Goal: Transaction & Acquisition: Obtain resource

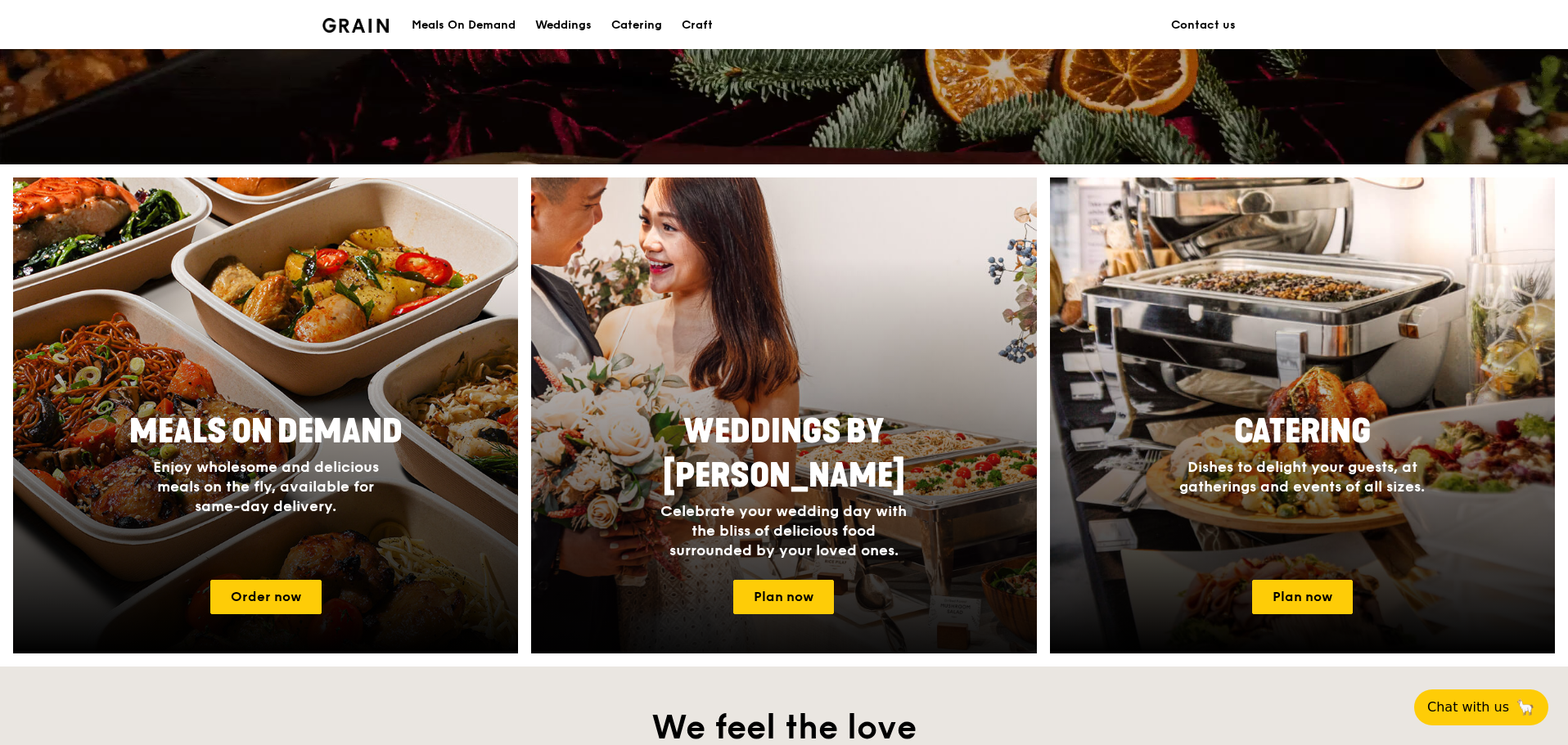
scroll to position [491, 0]
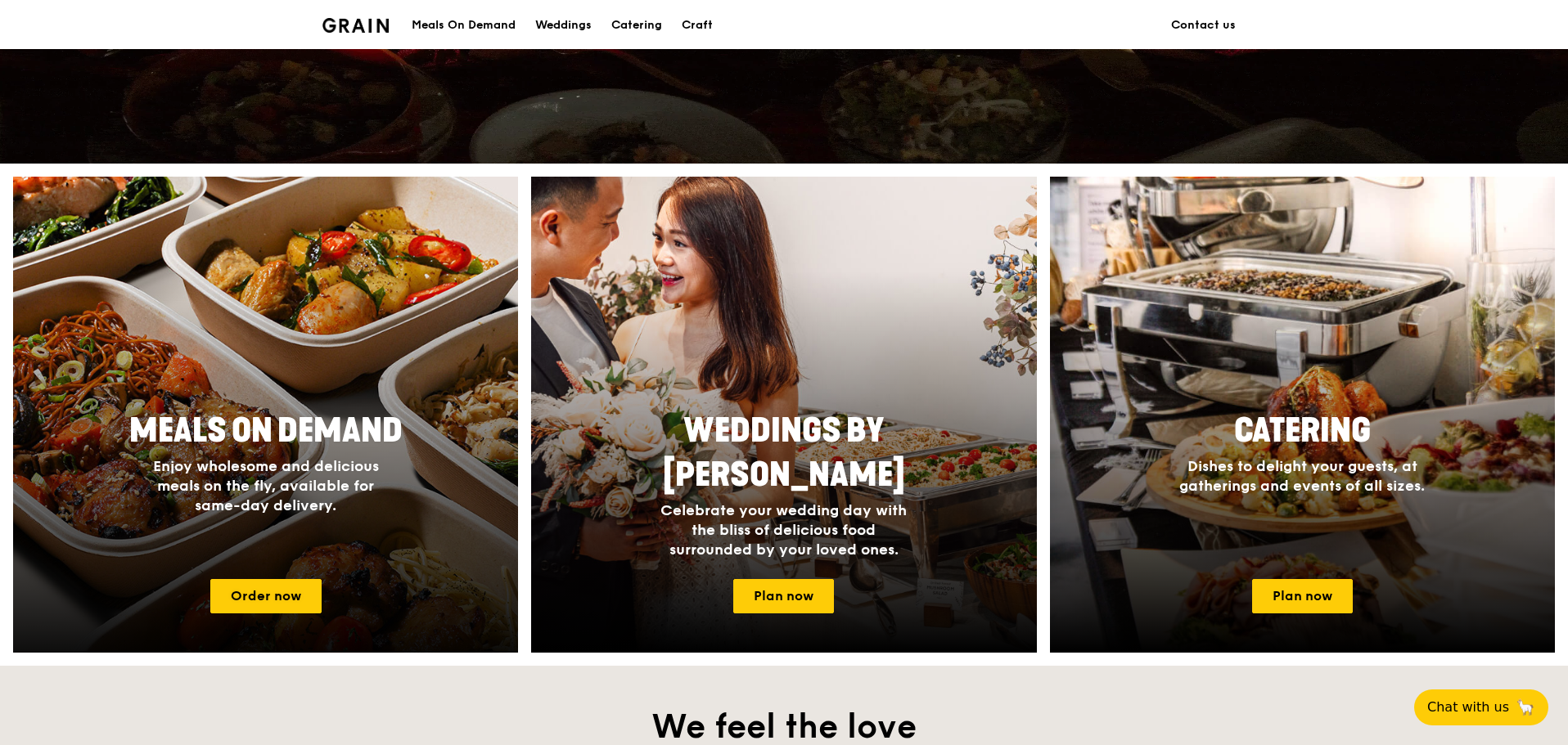
click at [357, 468] on span "Enjoy wholesome and delicious meals on the fly, available for same-day delivery." at bounding box center [266, 486] width 226 height 57
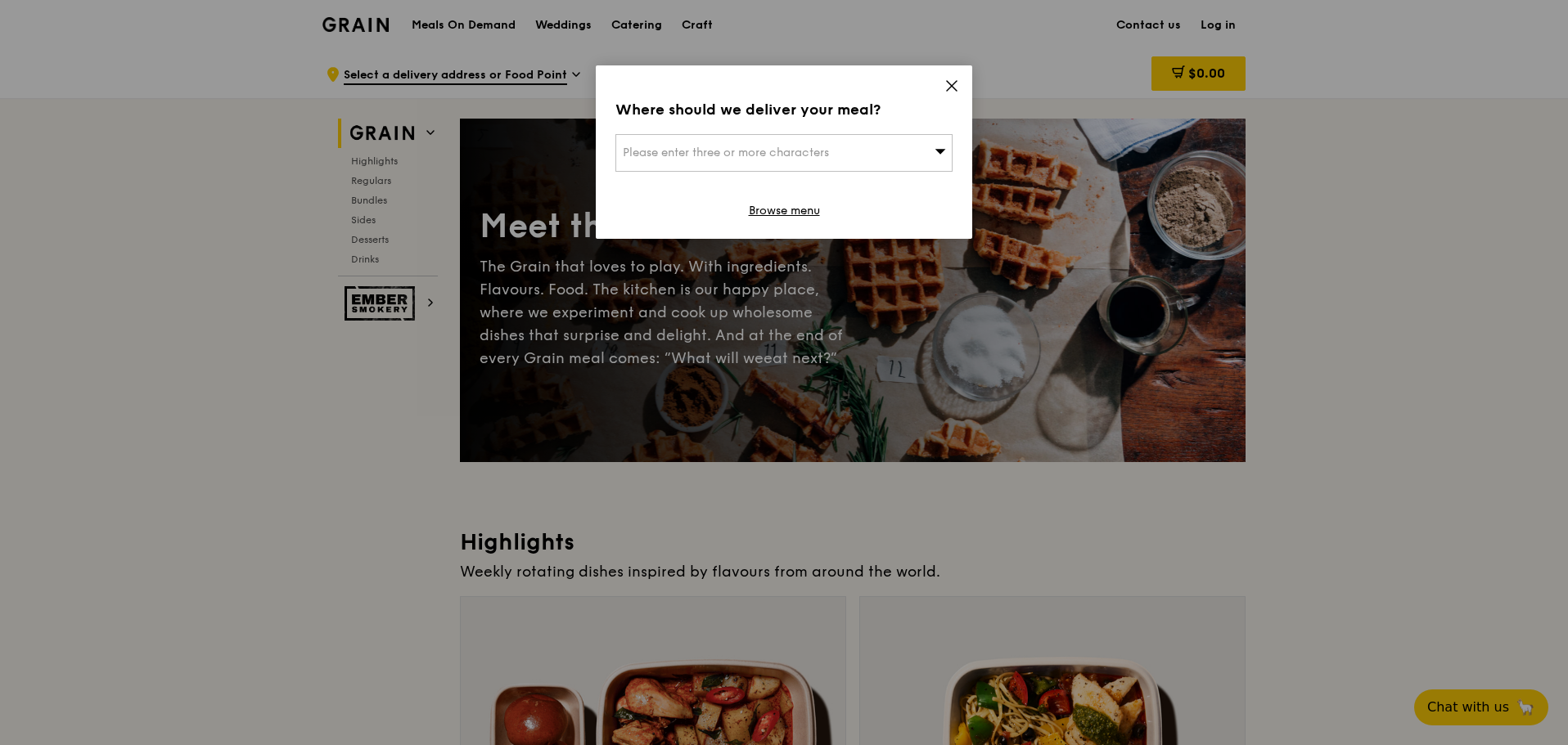
click at [955, 79] on icon at bounding box center [951, 85] width 14 height 14
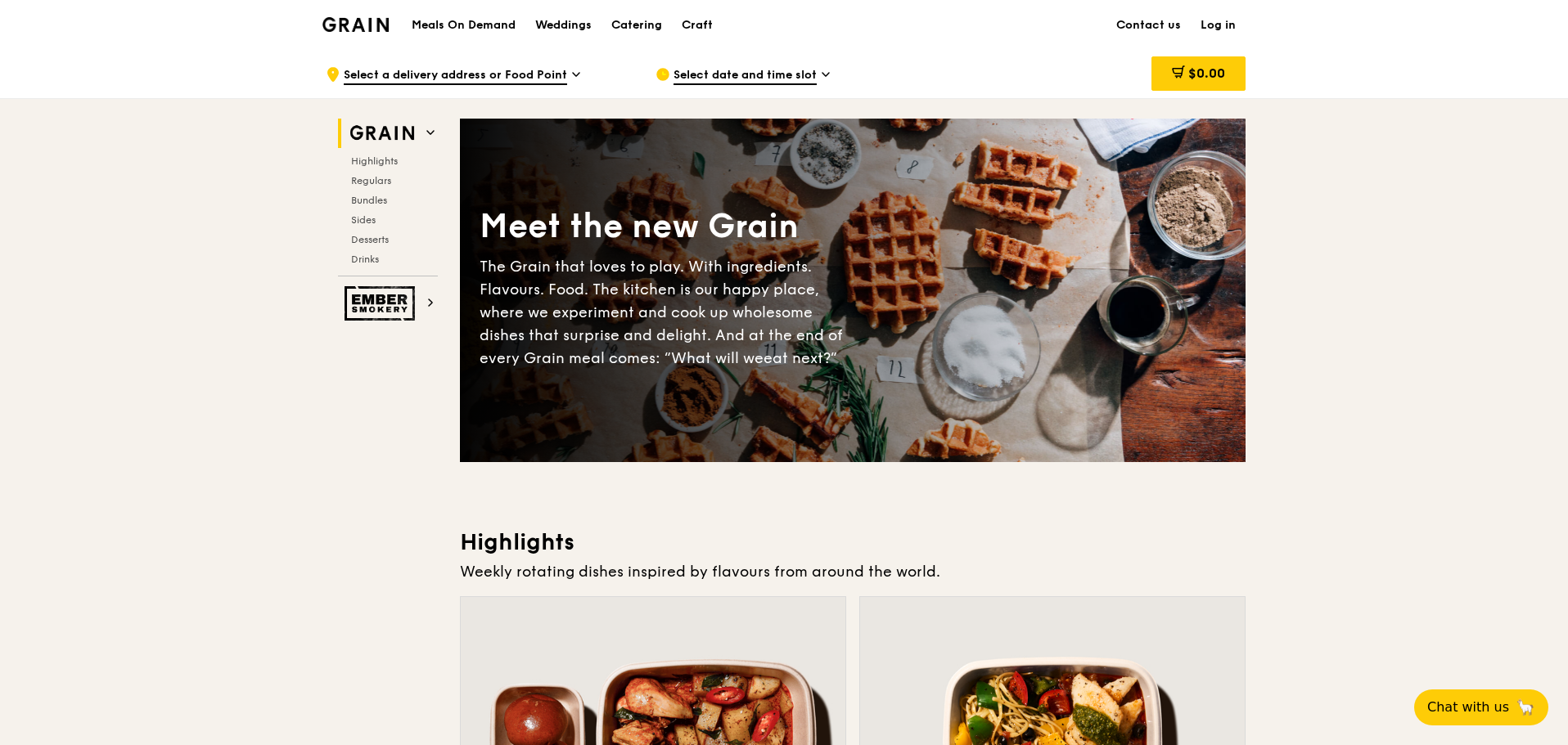
click at [362, 28] on img at bounding box center [356, 24] width 67 height 14
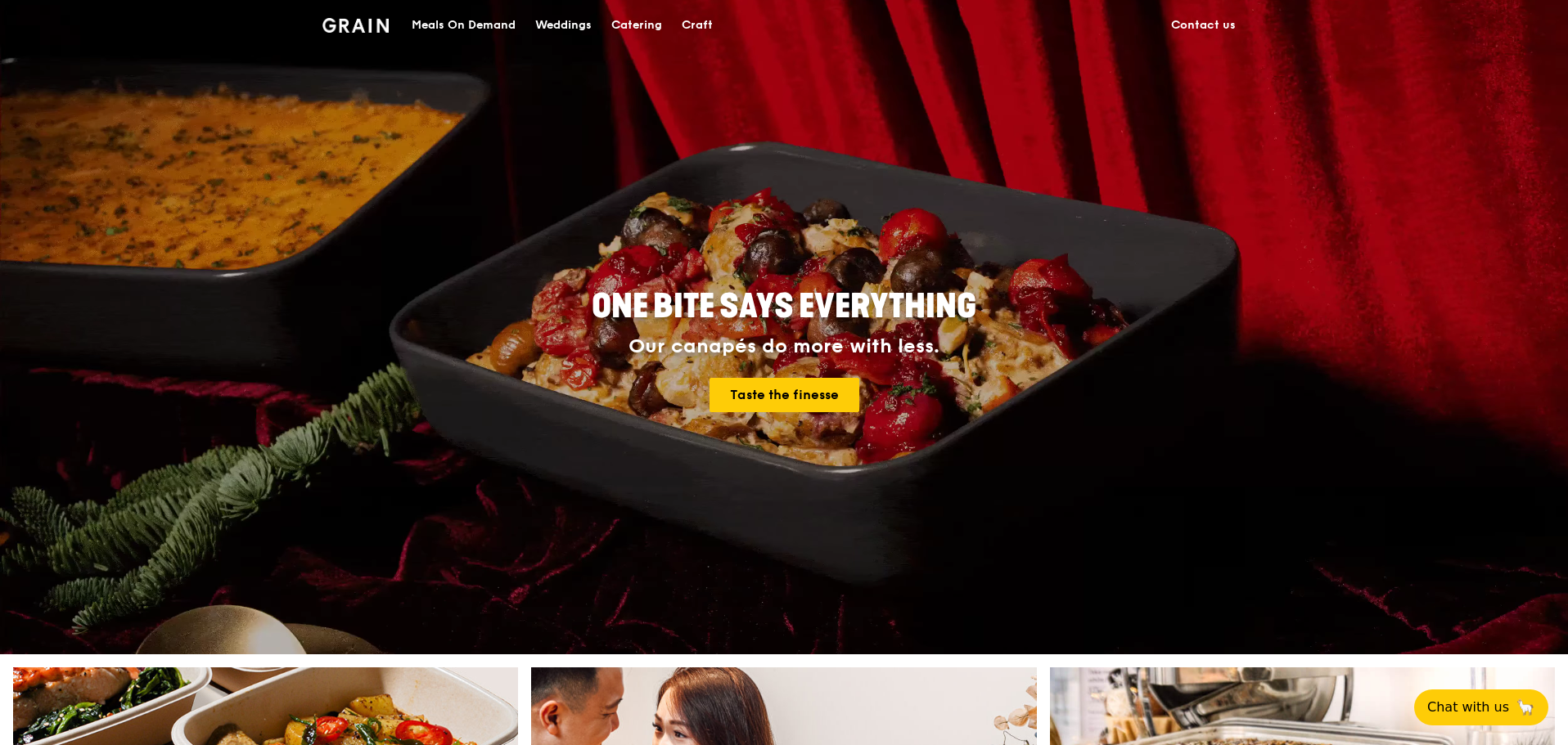
click at [647, 18] on div "Catering" at bounding box center [636, 26] width 51 height 50
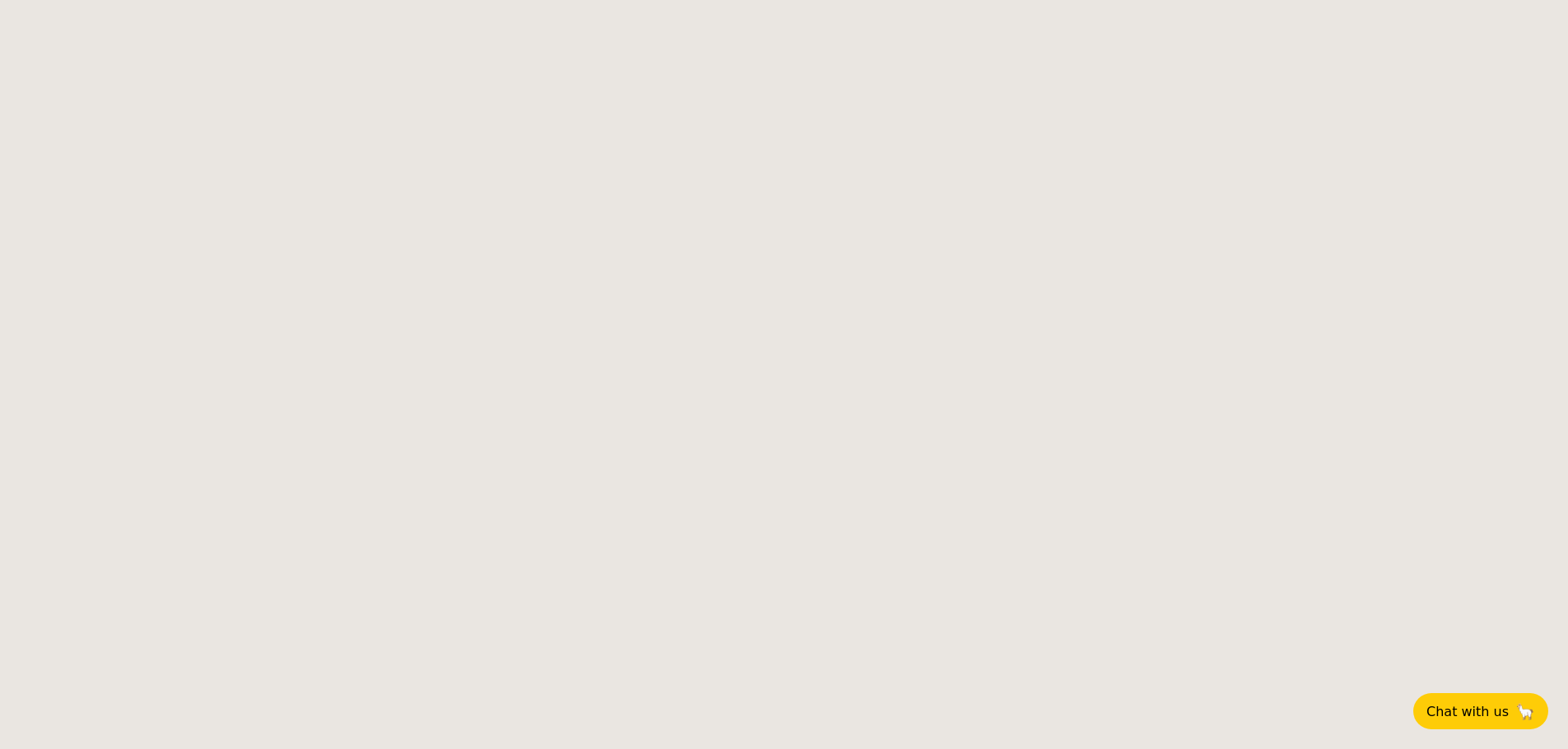
select select
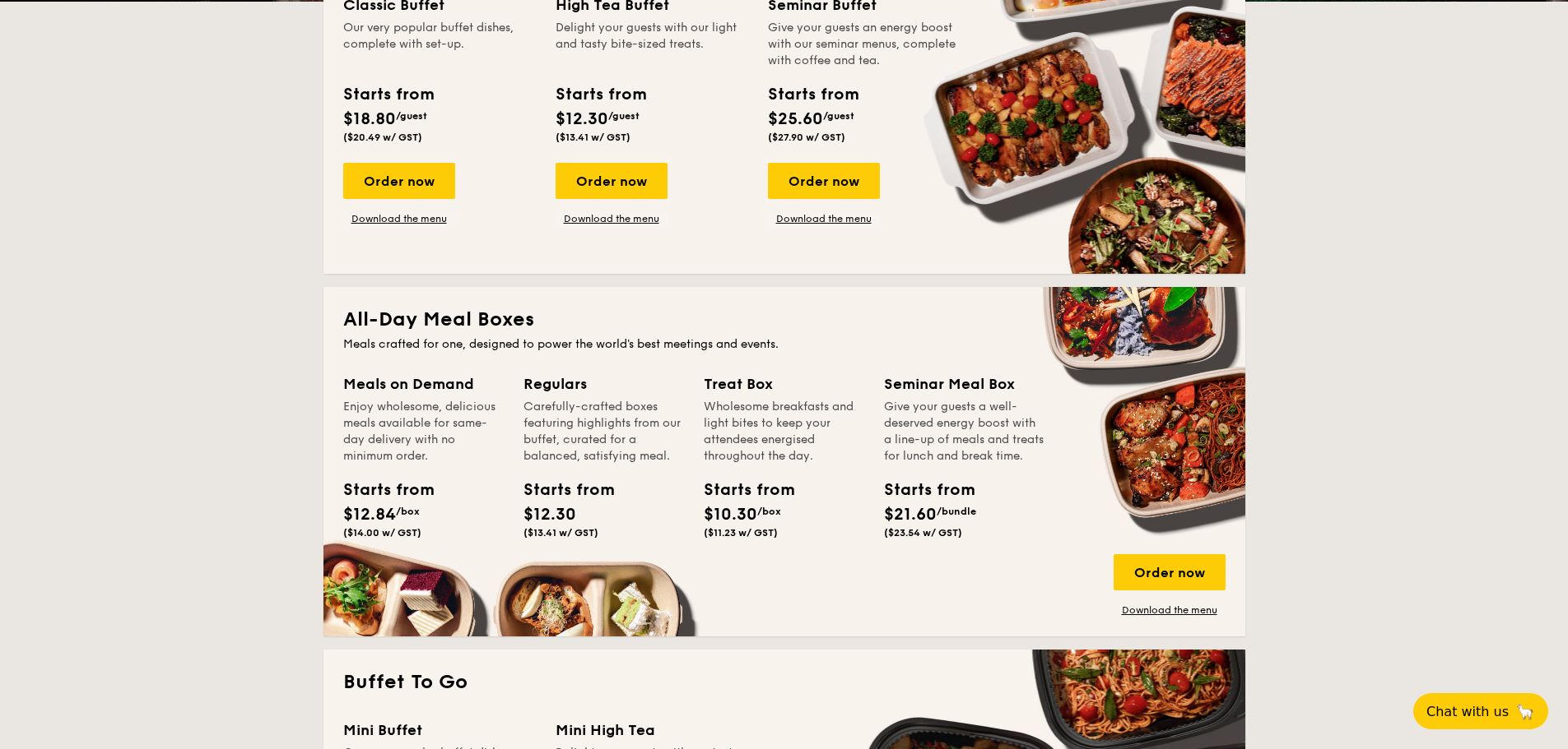
scroll to position [740, 0]
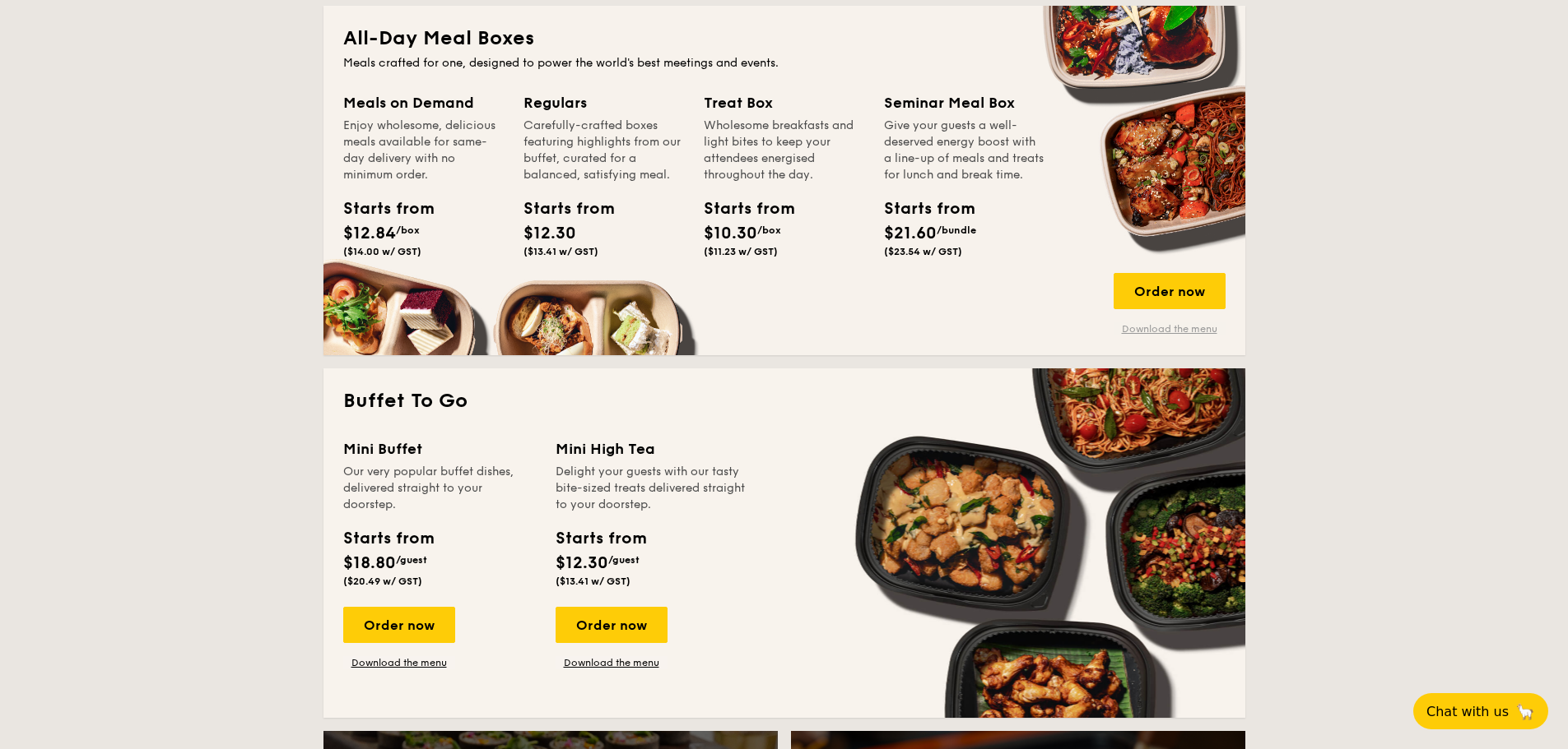
click at [1155, 329] on link "Download the menu" at bounding box center [1169, 329] width 112 height 13
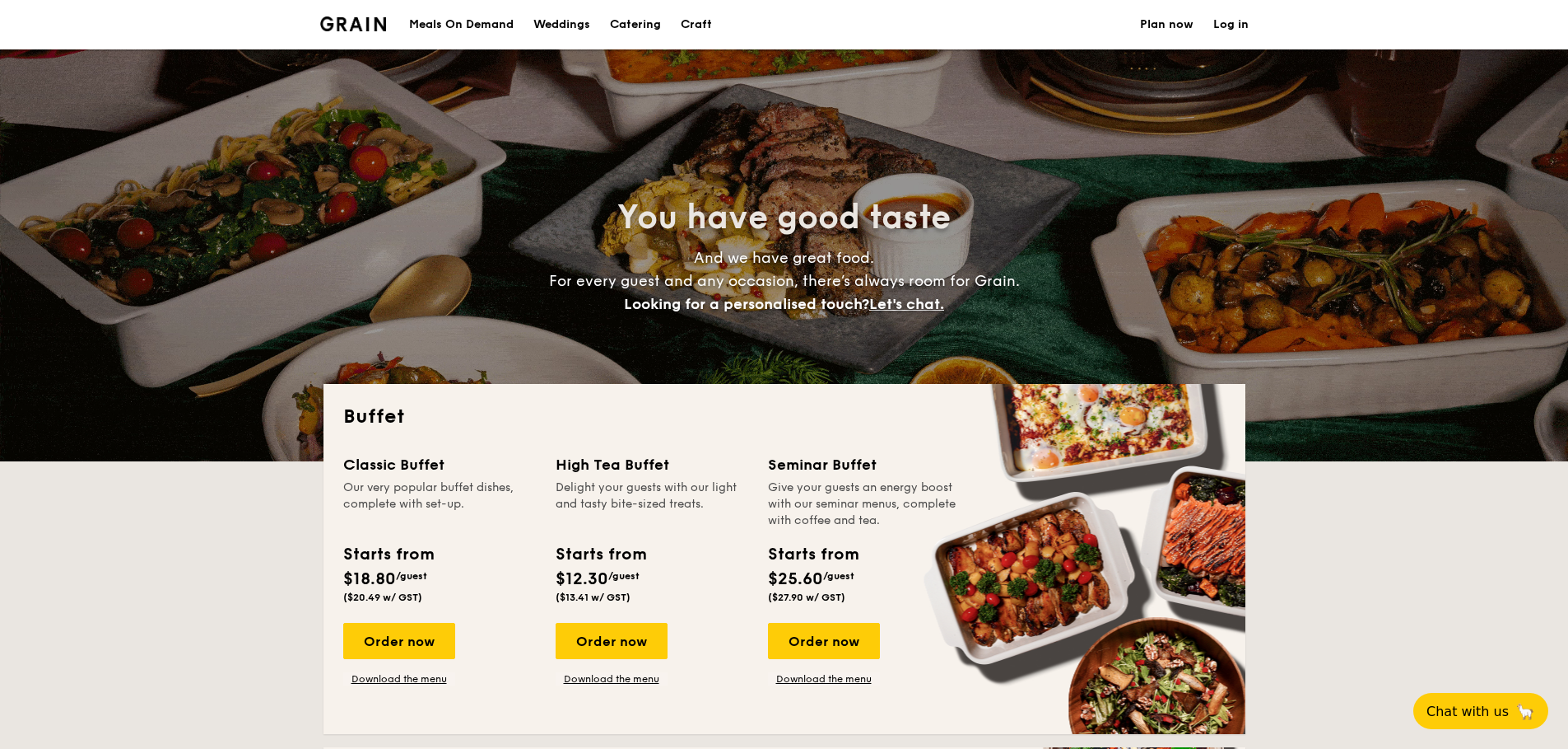
select select
